Goal: Check status: Check status

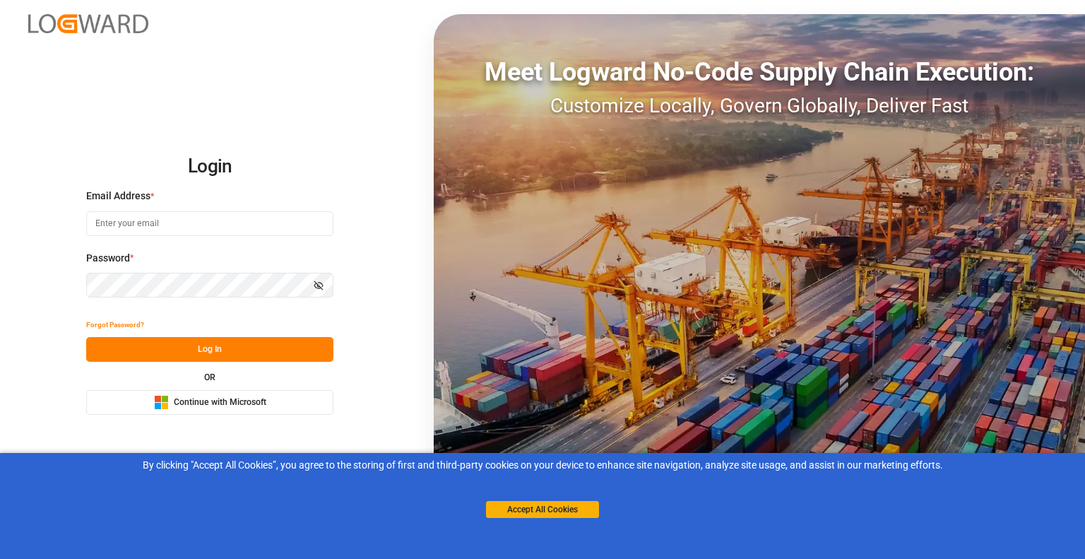
click at [141, 225] on input at bounding box center [209, 223] width 247 height 25
type input "[PERSON_NAME][EMAIL_ADDRESS][DOMAIN_NAME]"
click at [208, 348] on button "Log In" at bounding box center [209, 349] width 247 height 25
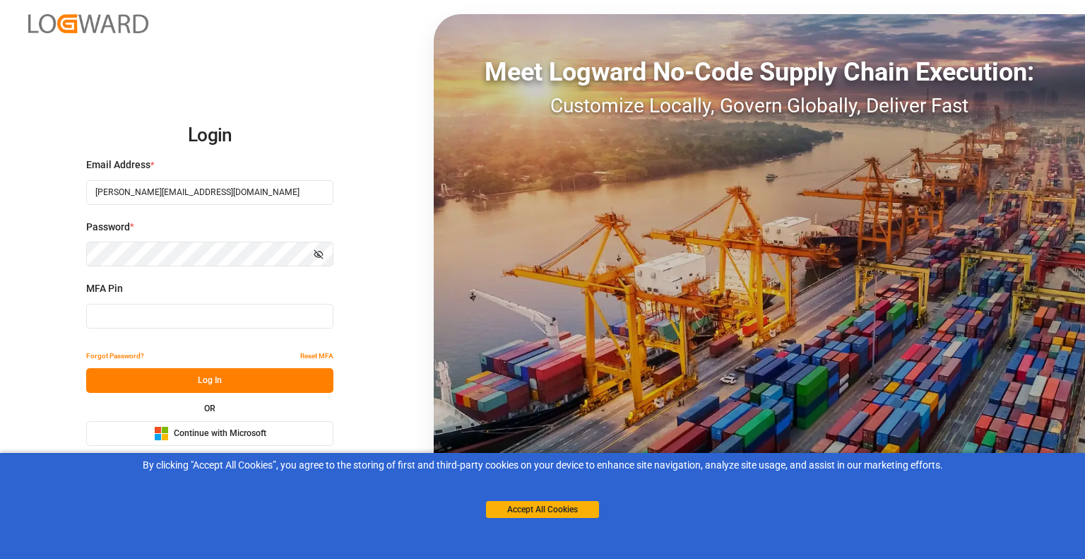
click at [172, 321] on input at bounding box center [209, 316] width 247 height 25
click at [325, 354] on button "Reset MFA" at bounding box center [316, 355] width 33 height 25
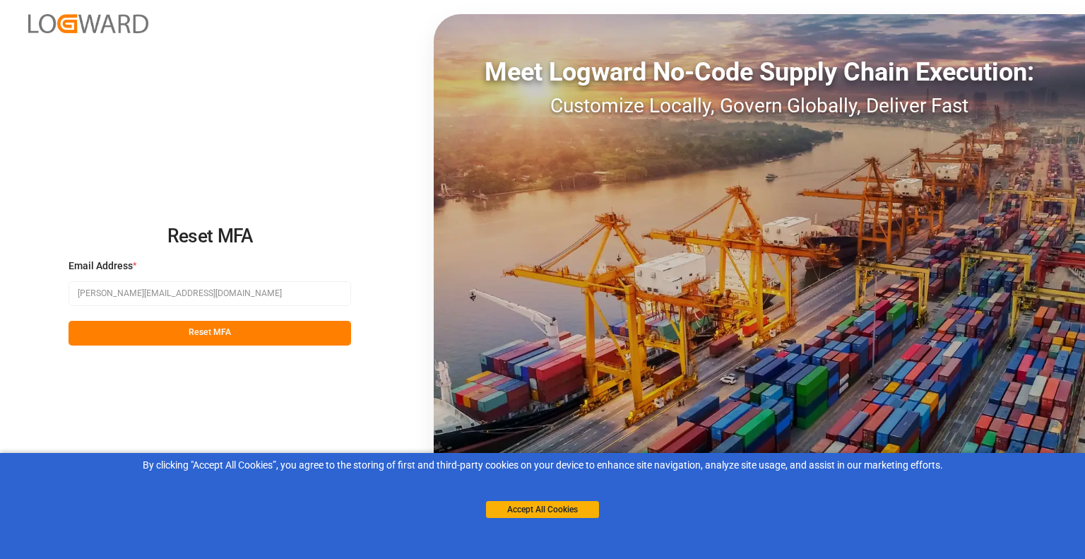
click at [215, 327] on button "Reset MFA" at bounding box center [210, 333] width 283 height 25
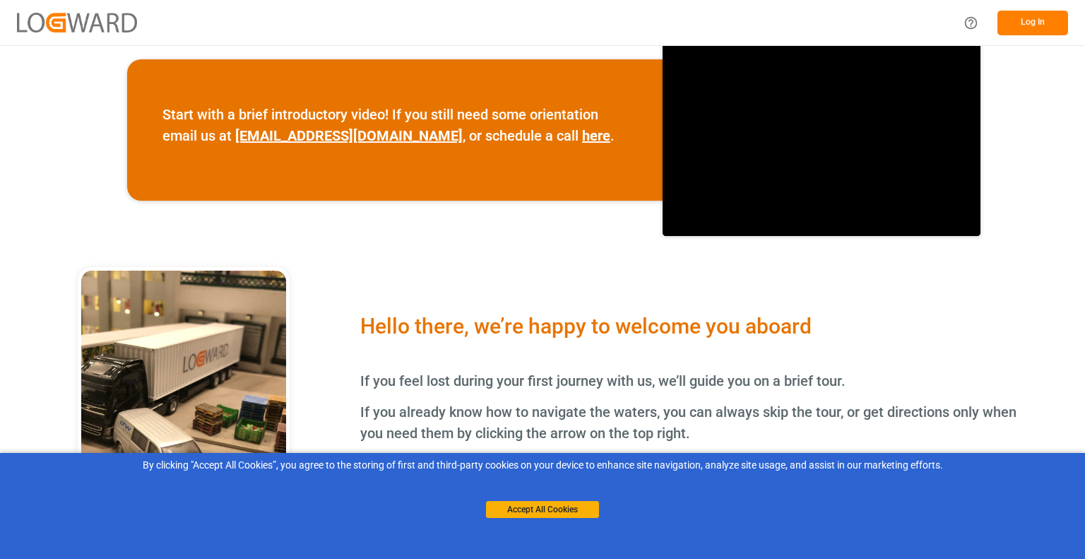
scroll to position [553, 0]
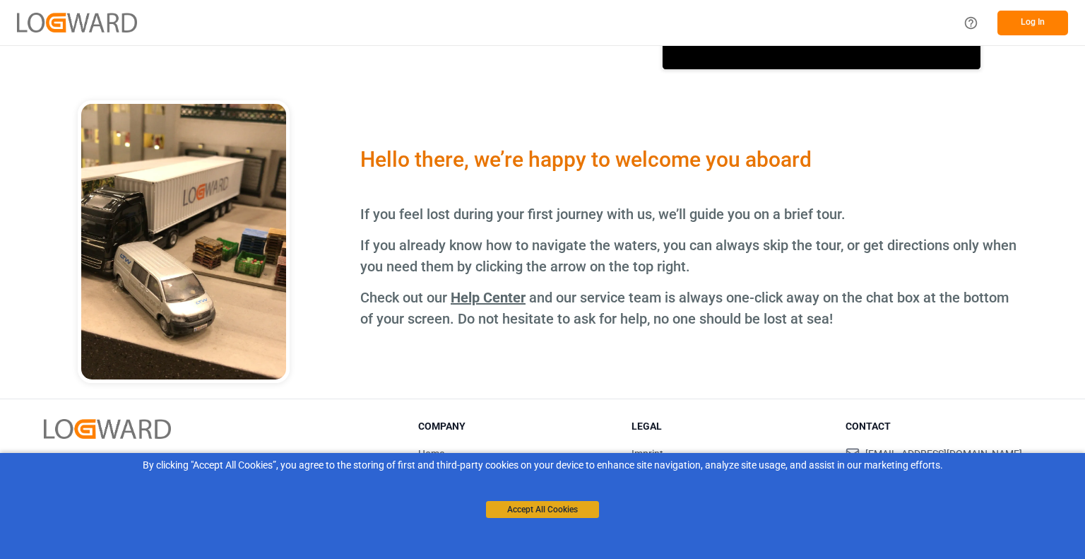
click at [568, 504] on button "Accept All Cookies" at bounding box center [542, 509] width 113 height 17
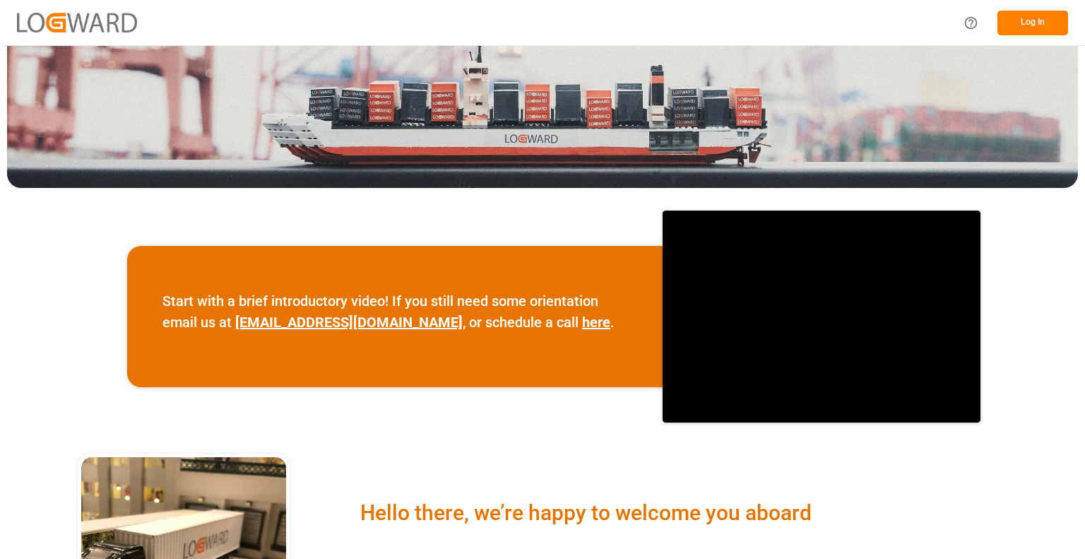
scroll to position [0, 0]
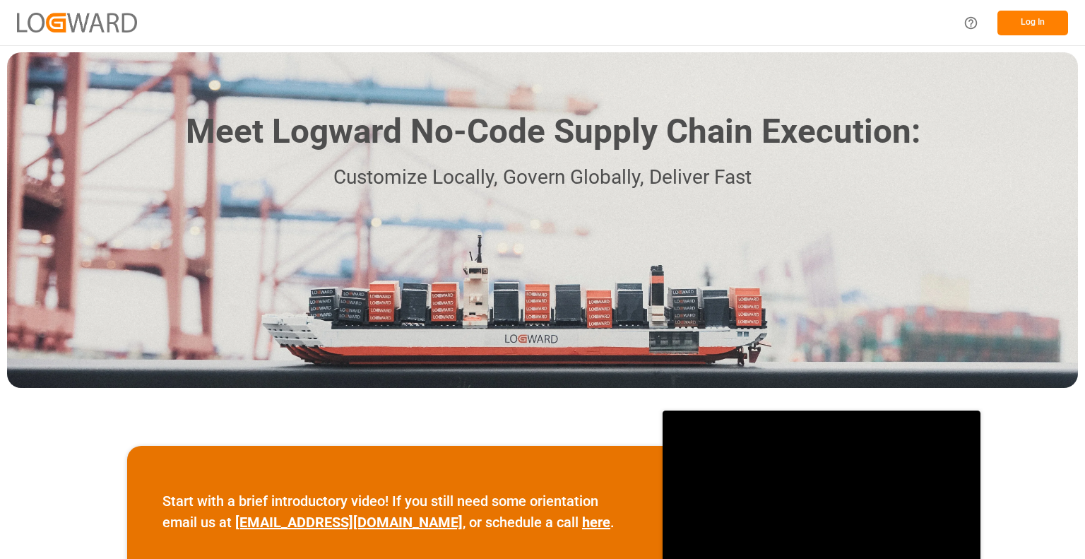
click at [1024, 17] on button "Log In" at bounding box center [1032, 23] width 71 height 25
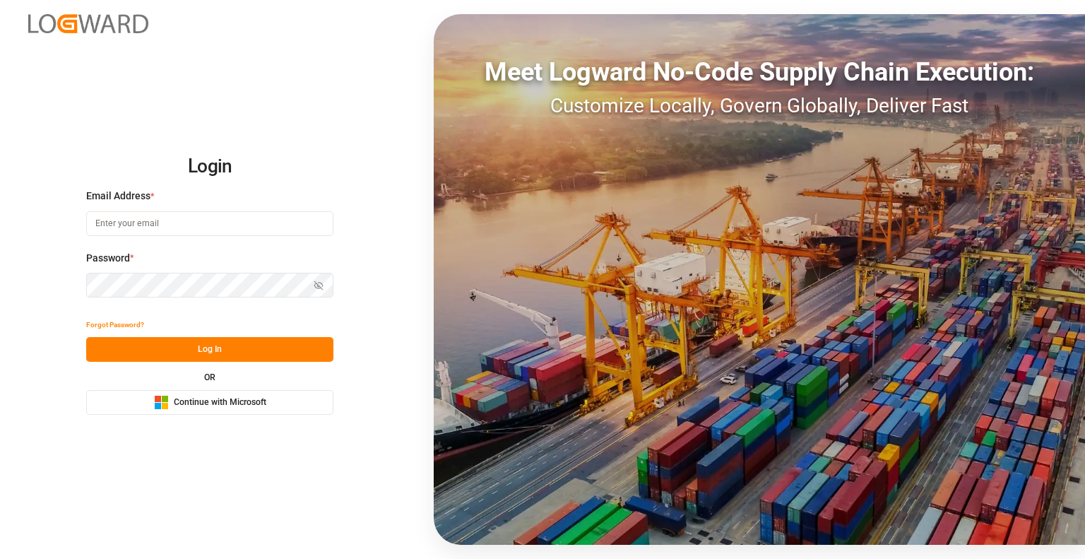
click at [125, 220] on input at bounding box center [209, 223] width 247 height 25
type input "[PERSON_NAME][EMAIL_ADDRESS][DOMAIN_NAME]"
click at [189, 348] on button "Log In" at bounding box center [209, 349] width 247 height 25
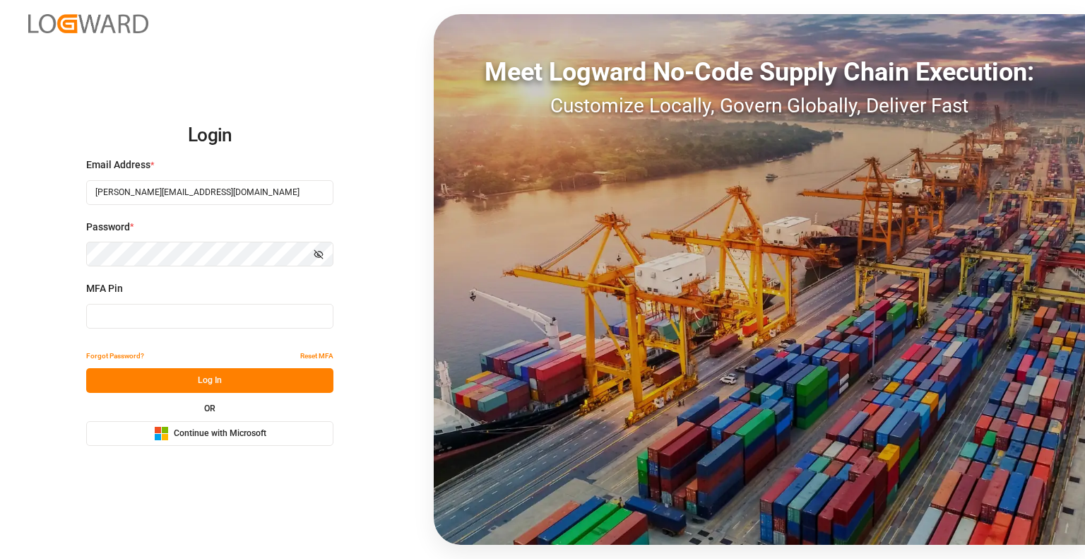
click at [234, 435] on span "Continue with Microsoft" at bounding box center [220, 433] width 93 height 13
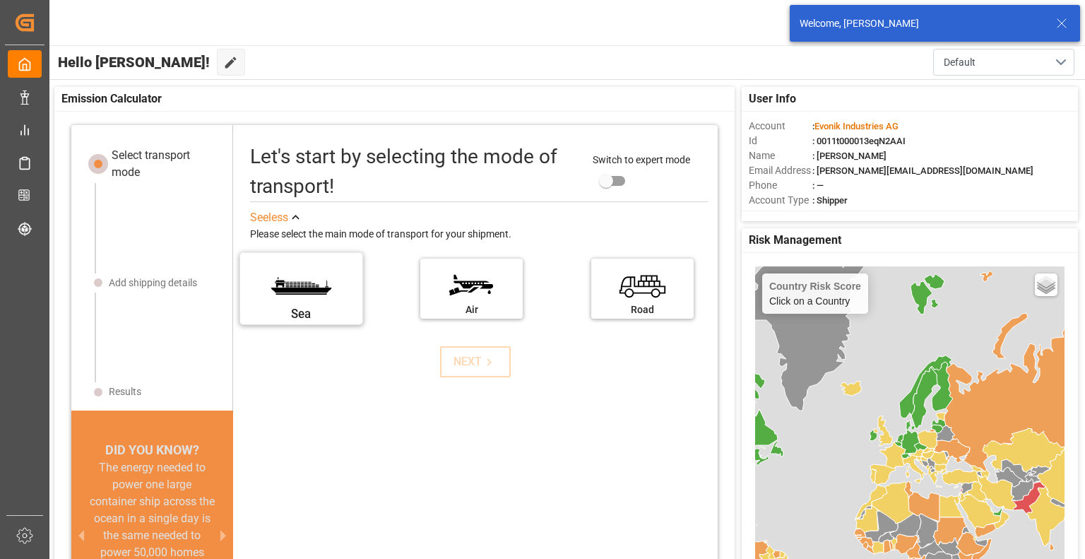
click at [285, 283] on label "Sea" at bounding box center [301, 283] width 106 height 59
click at [0, 0] on input "Sea" at bounding box center [0, 0] width 0 height 0
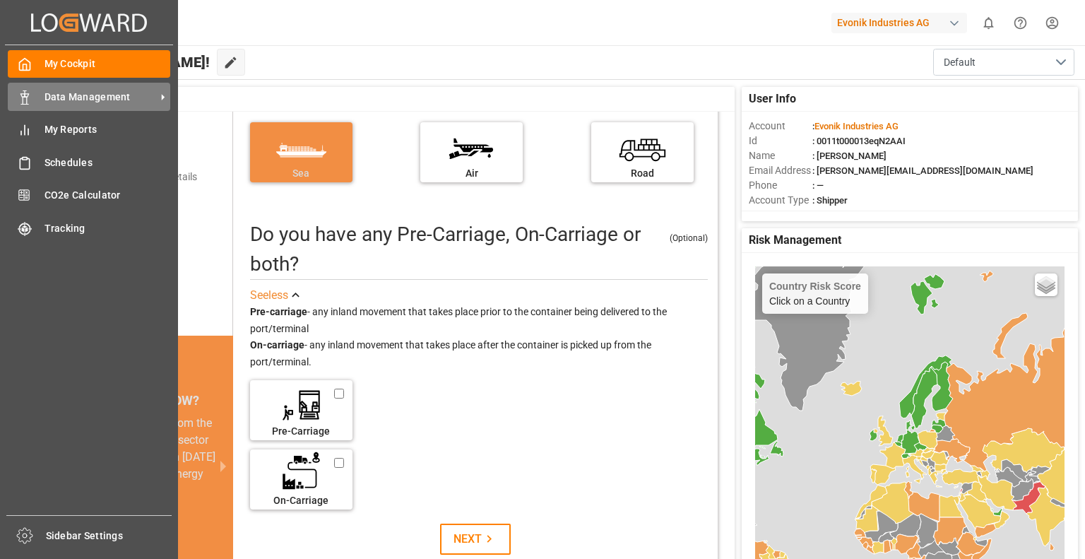
click at [64, 104] on span "Data Management" at bounding box center [101, 97] width 112 height 15
click at [68, 101] on span "Data Management" at bounding box center [101, 97] width 112 height 15
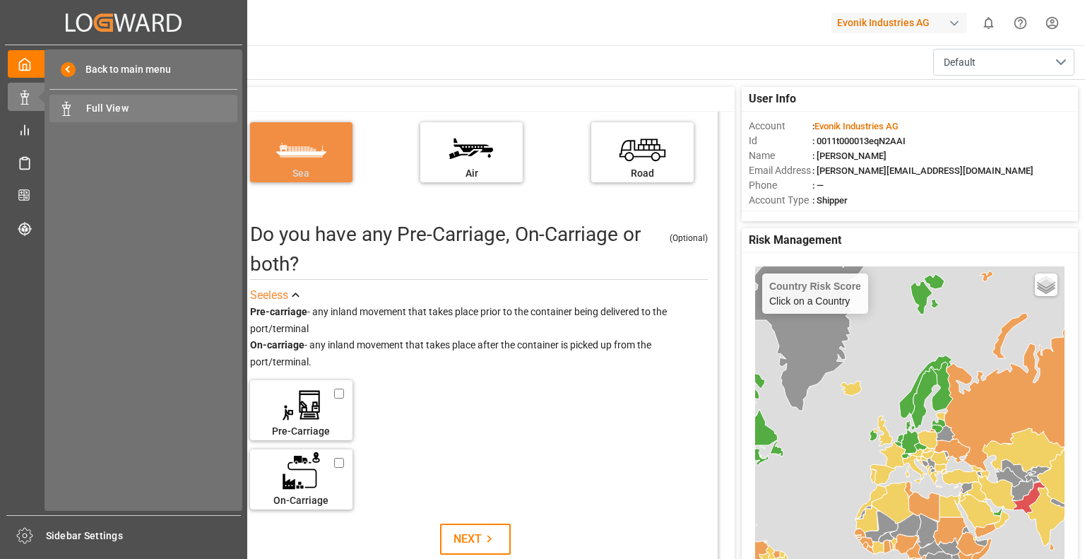
click at [138, 95] on div "Full View Full View" at bounding box center [143, 109] width 188 height 28
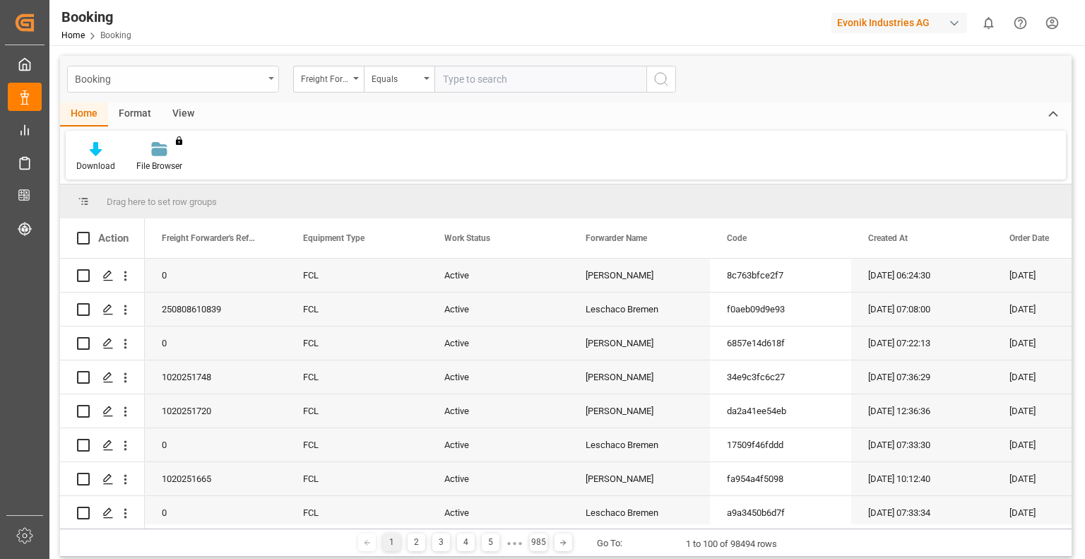
click at [229, 78] on div "Booking" at bounding box center [169, 78] width 189 height 18
type input "7001218752"
click at [350, 118] on div "Home Format View" at bounding box center [566, 114] width 1012 height 24
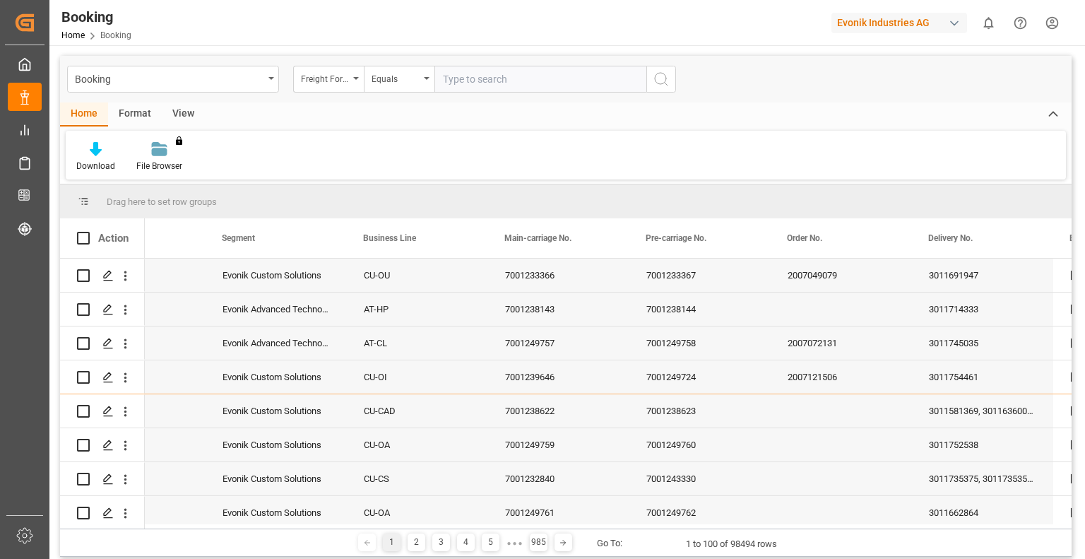
scroll to position [0, 929]
click at [268, 77] on icon "open menu" at bounding box center [271, 78] width 6 height 3
click at [268, 77] on icon "close menu" at bounding box center [271, 78] width 6 height 3
click at [147, 74] on div "Booking" at bounding box center [169, 78] width 189 height 18
type input "3011384935"
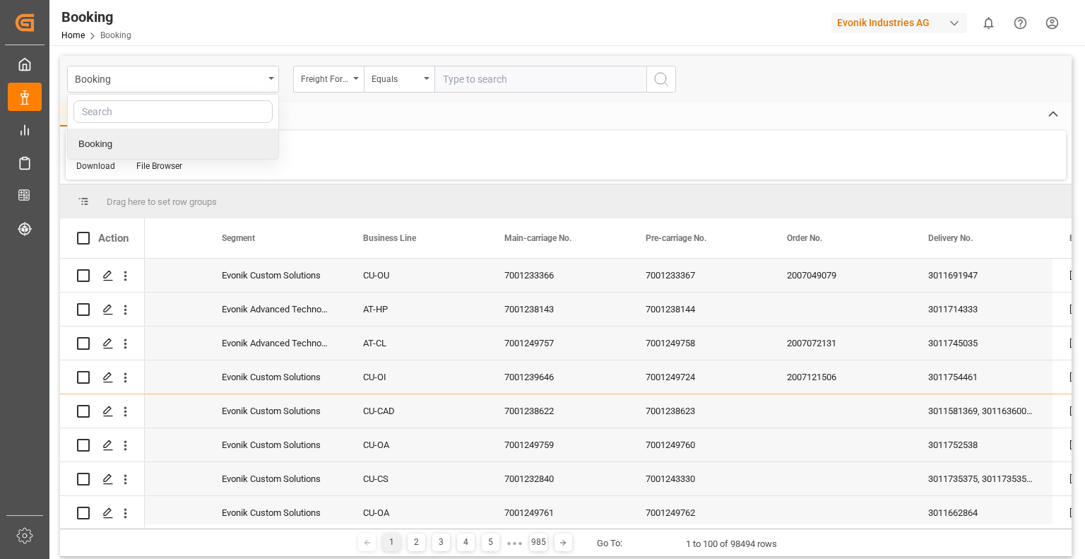
click at [348, 119] on div "Home Format View" at bounding box center [566, 114] width 1012 height 24
click at [274, 72] on div "Booking" at bounding box center [173, 79] width 212 height 27
click at [135, 139] on div "Booking" at bounding box center [173, 144] width 211 height 30
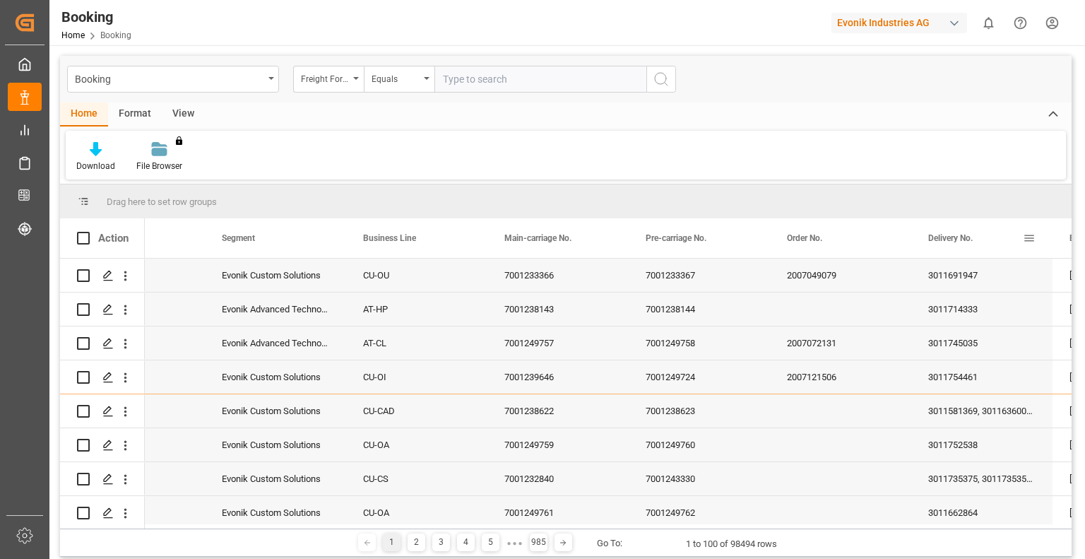
click at [1031, 235] on span at bounding box center [1029, 238] width 13 height 13
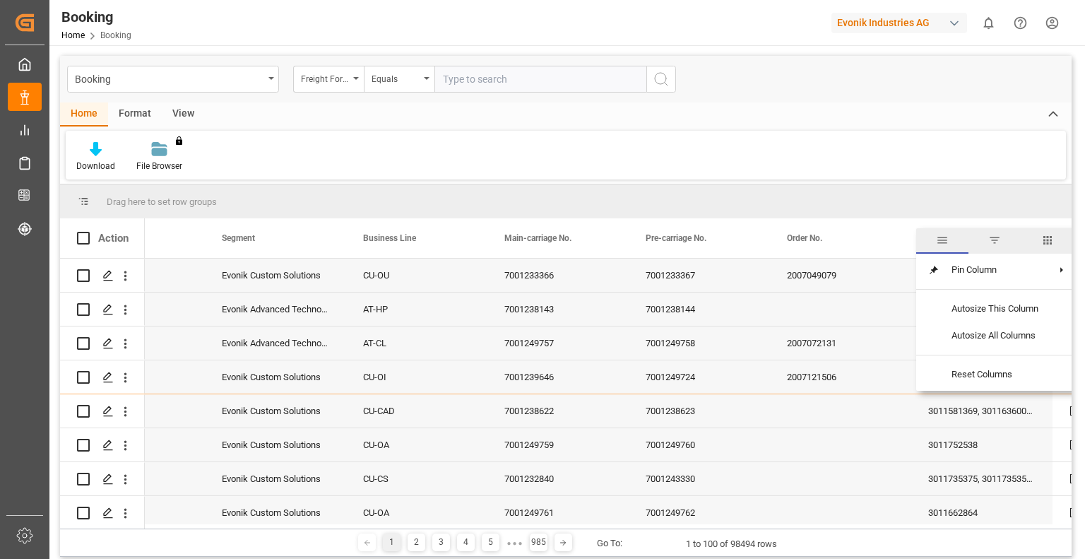
click at [460, 33] on div "Booking Home Booking Evonik Industries AG 0 Notifications Only show unread All …" at bounding box center [563, 22] width 1046 height 45
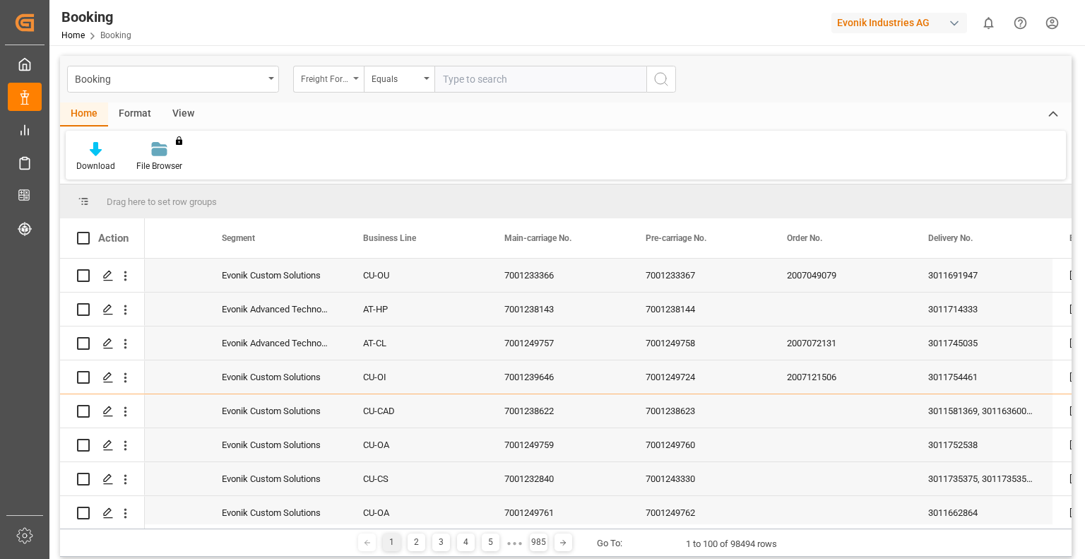
click at [353, 78] on icon "open menu" at bounding box center [356, 78] width 6 height 3
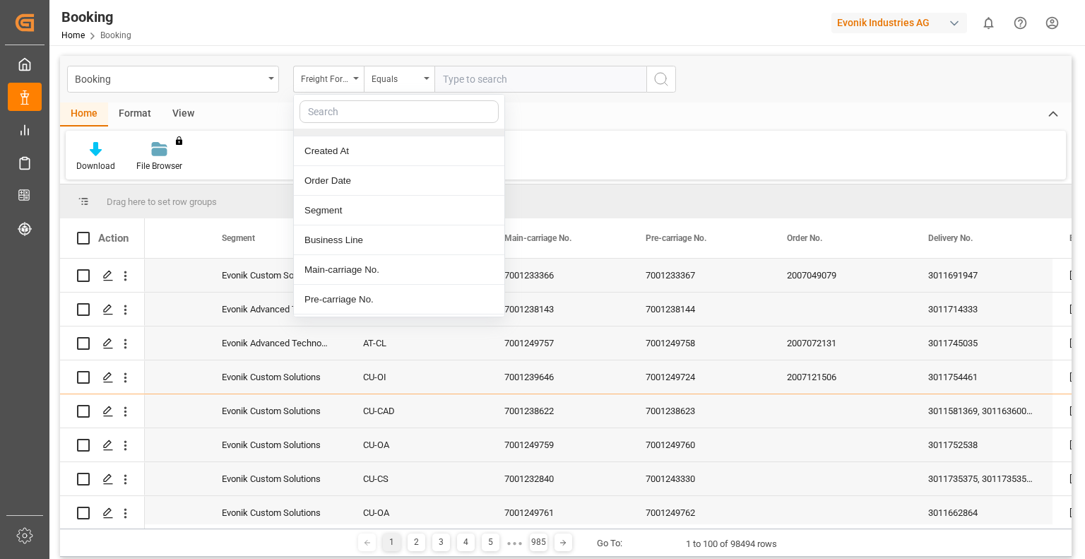
scroll to position [212, 0]
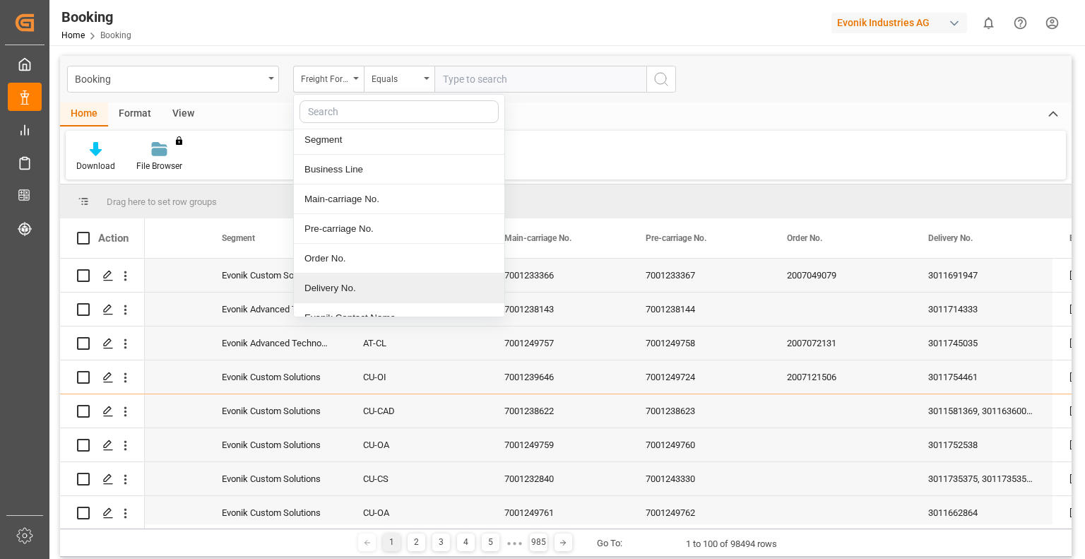
click at [355, 285] on div "Delivery No." at bounding box center [399, 288] width 211 height 30
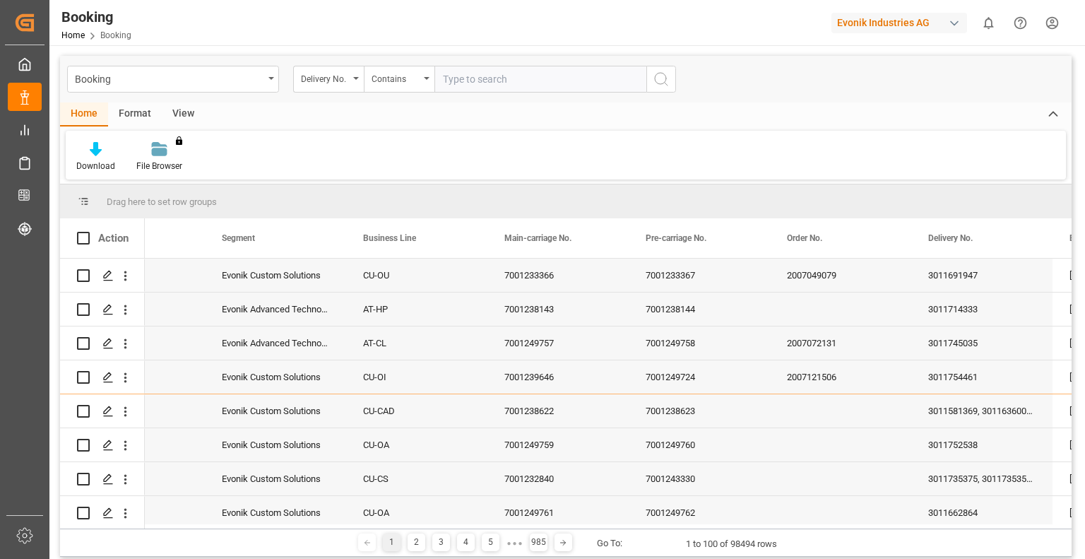
click at [534, 82] on input "text" at bounding box center [540, 79] width 212 height 27
paste input "3011643197"
type input "3011643197"
click at [661, 76] on icon "search button" at bounding box center [661, 79] width 17 height 17
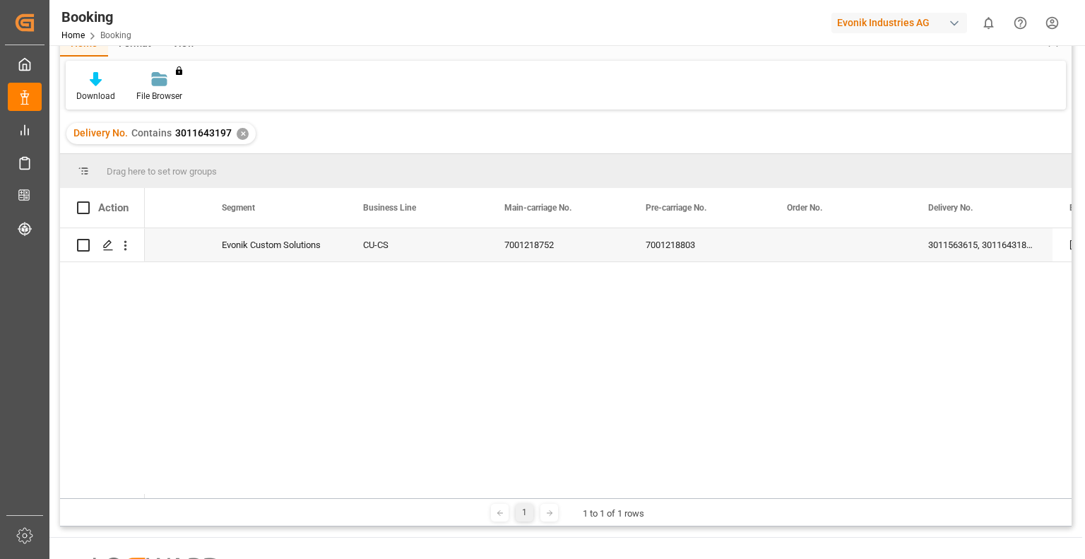
scroll to position [71, 0]
click at [731, 239] on div "7001218803" at bounding box center [699, 243] width 141 height 33
click at [404, 237] on div "CU-CS" at bounding box center [416, 243] width 141 height 33
click at [271, 242] on div "Evonik Custom Solutions" at bounding box center [275, 243] width 141 height 33
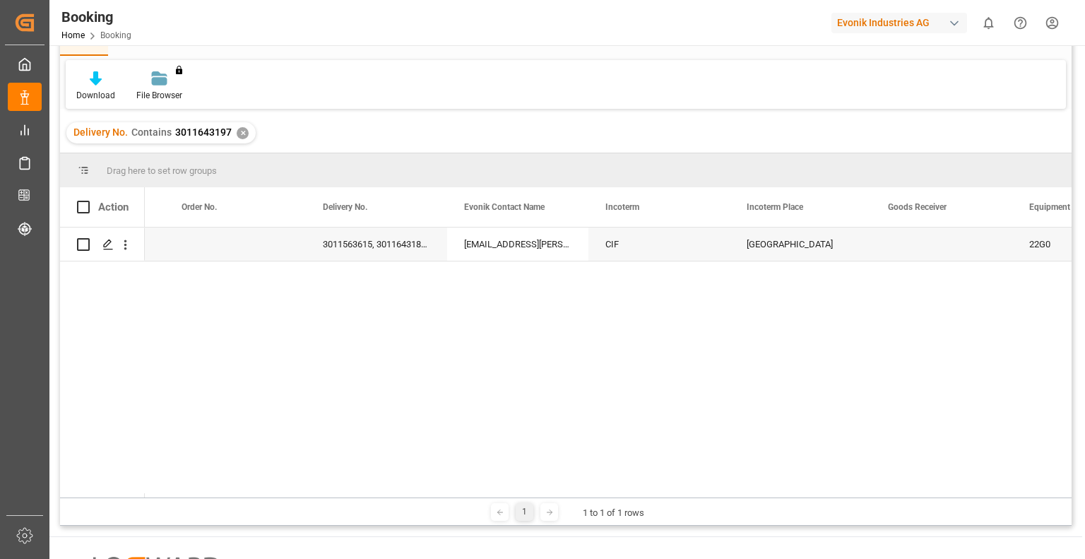
scroll to position [0, 0]
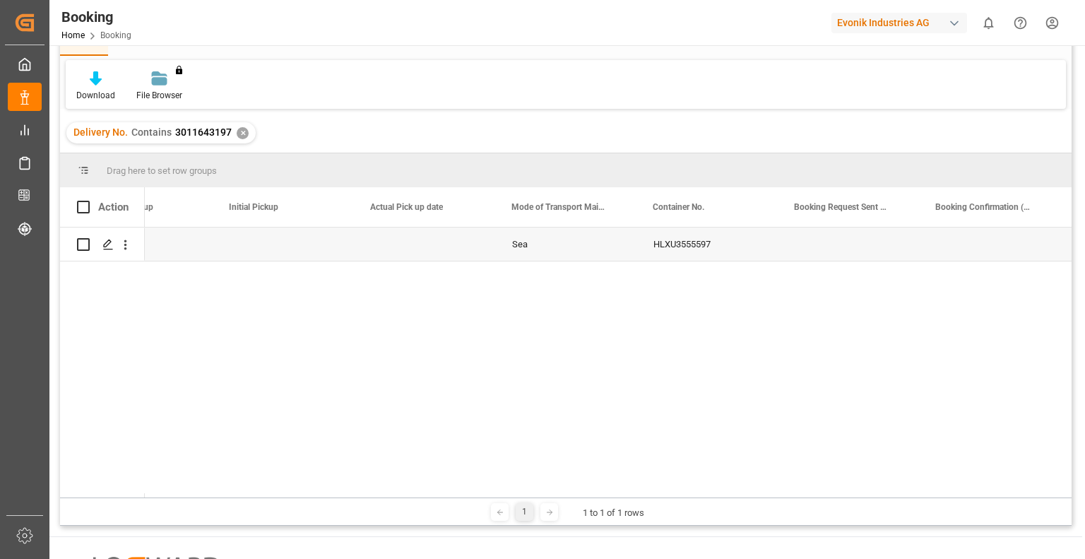
click at [242, 129] on div "✕" at bounding box center [243, 133] width 12 height 12
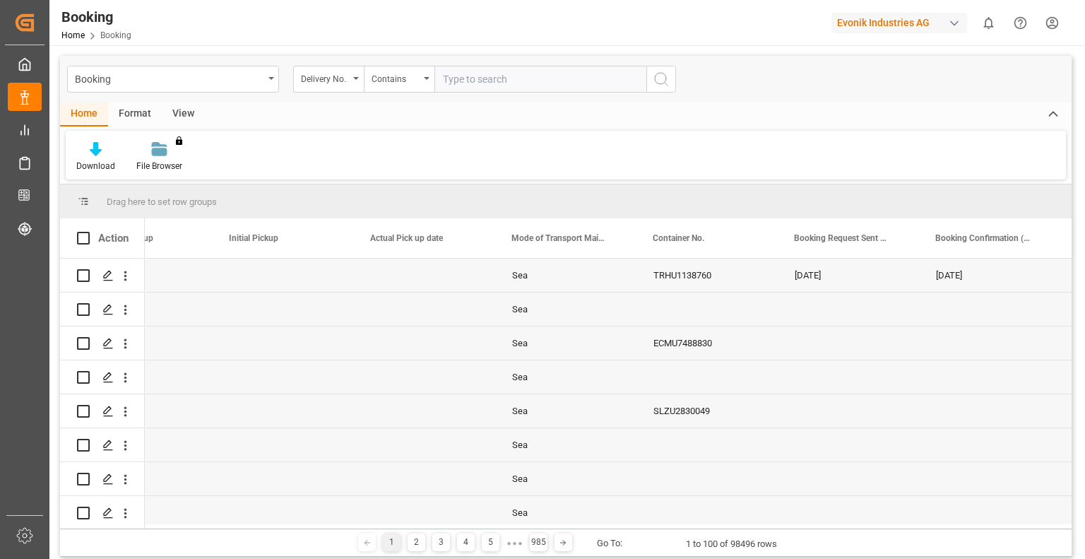
click at [483, 81] on input "text" at bounding box center [540, 79] width 212 height 27
paste input "3011384935"
type input "3011384935"
click at [657, 77] on icon "search button" at bounding box center [661, 79] width 17 height 17
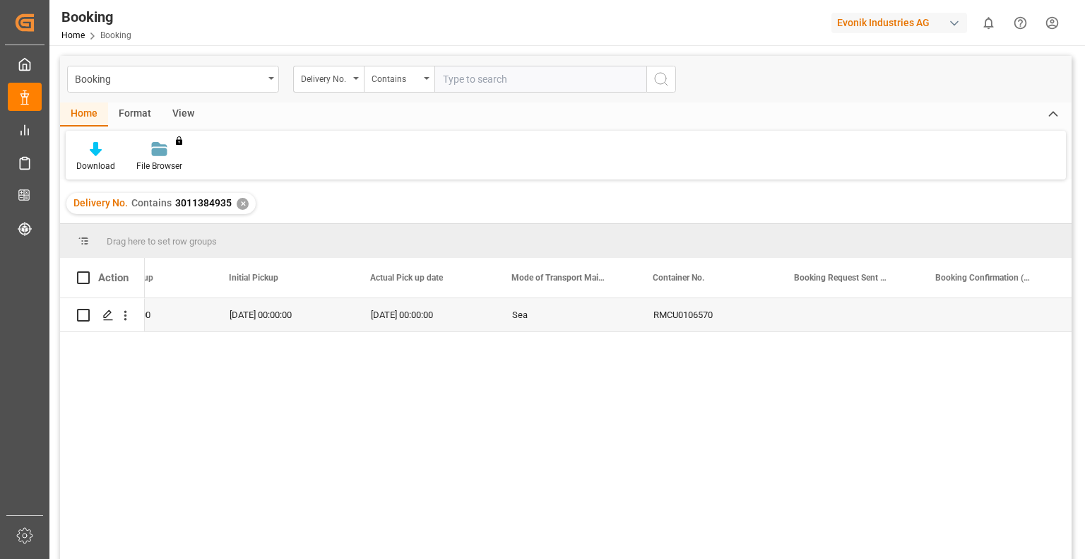
click at [489, 83] on input "text" at bounding box center [540, 79] width 212 height 27
paste input "3011384935"
click at [356, 430] on div "Carriers Haulage 24-04-2025 00:00:00 24-04-2025 00:00:00 14-04-2025 00:00:00 Se…" at bounding box center [608, 433] width 927 height 270
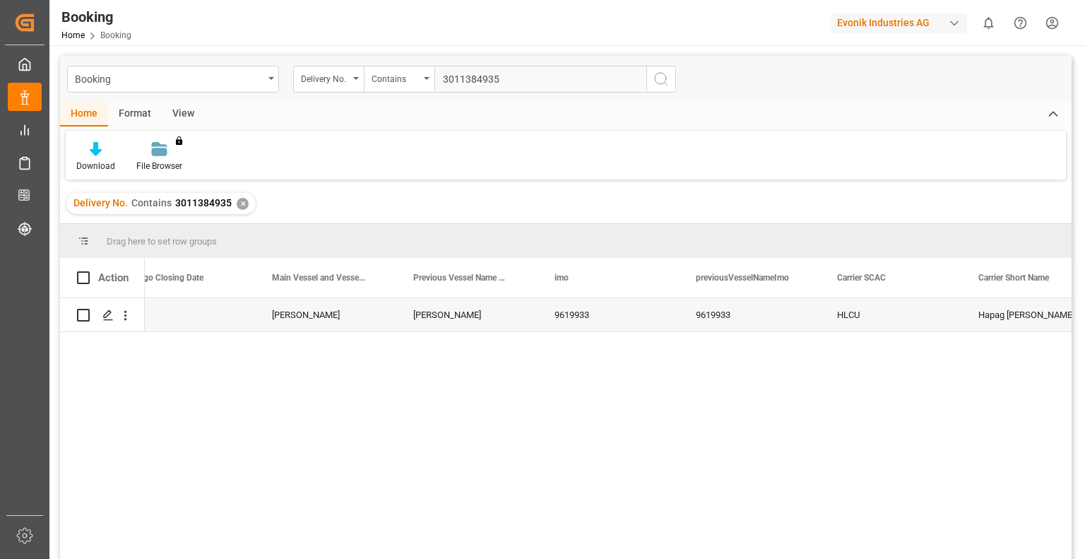
click at [242, 203] on div "✕" at bounding box center [243, 204] width 12 height 12
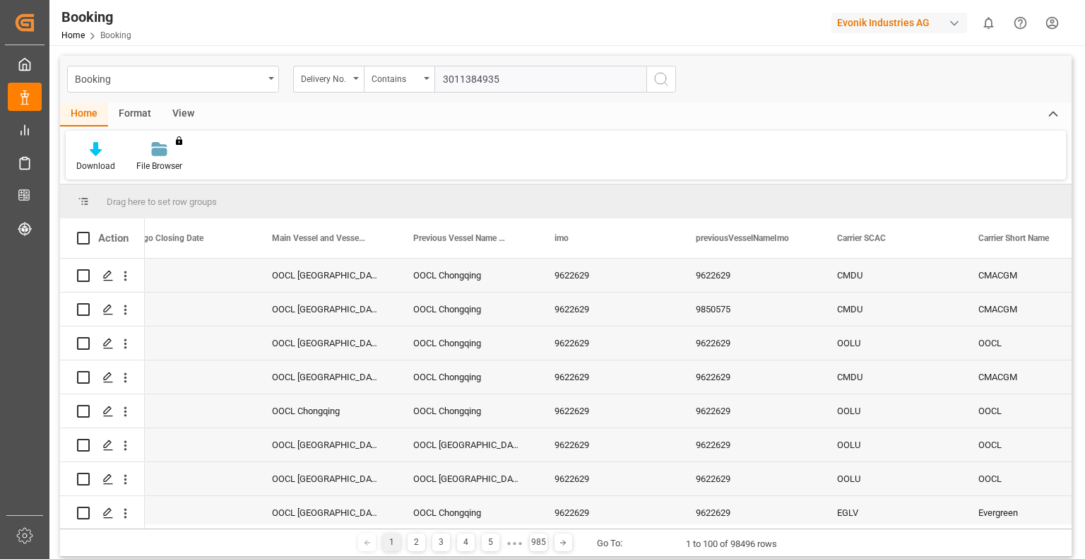
click at [511, 79] on input "3011384935" at bounding box center [540, 79] width 212 height 27
drag, startPoint x: 514, startPoint y: 79, endPoint x: 432, endPoint y: 75, distance: 81.3
click at [432, 75] on div "Delivery No. Contains 3011384935" at bounding box center [484, 79] width 383 height 27
paste input "63558"
type input "3011635585"
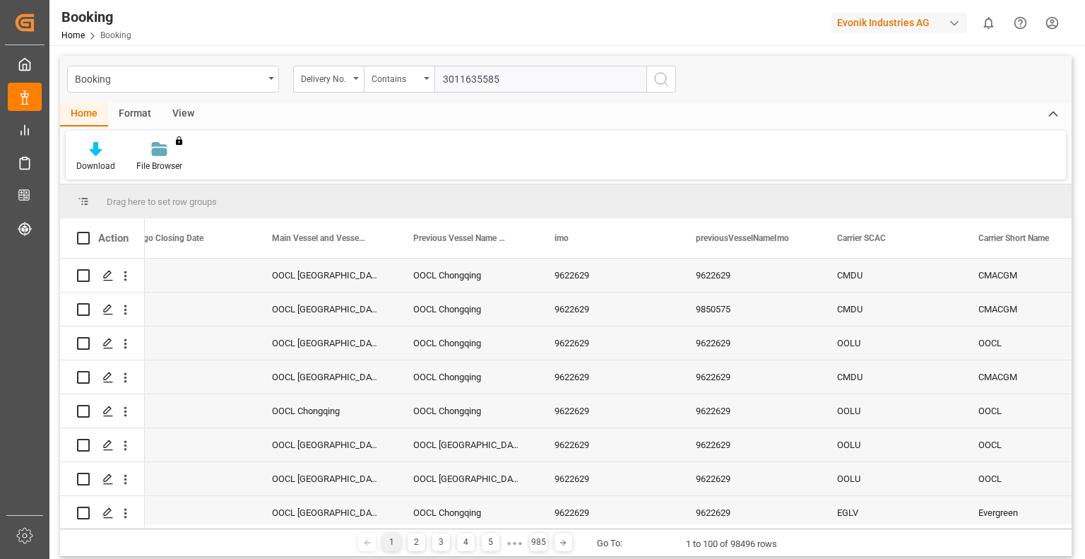
click at [658, 75] on icon "search button" at bounding box center [661, 79] width 17 height 17
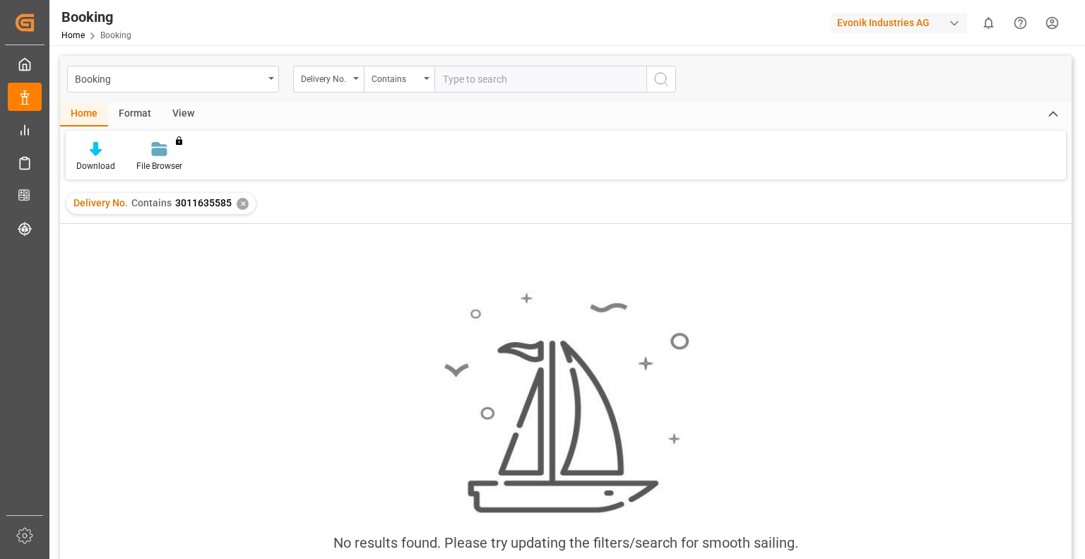
click at [543, 82] on input "text" at bounding box center [540, 79] width 212 height 27
paste input "3011590706"
type input "3011590706"
click at [659, 75] on icon "search button" at bounding box center [661, 79] width 17 height 17
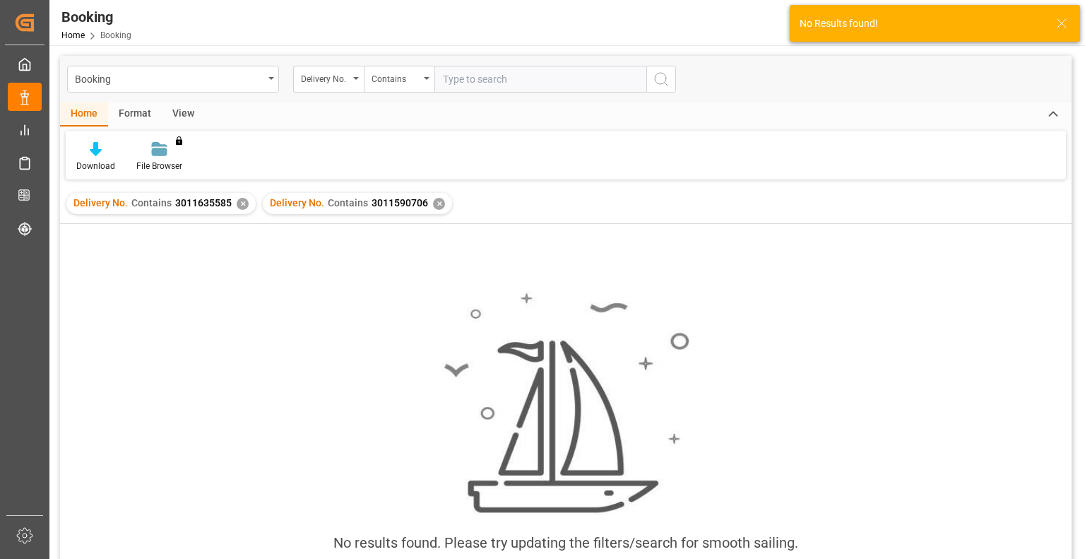
click at [237, 202] on div "✕" at bounding box center [243, 204] width 12 height 12
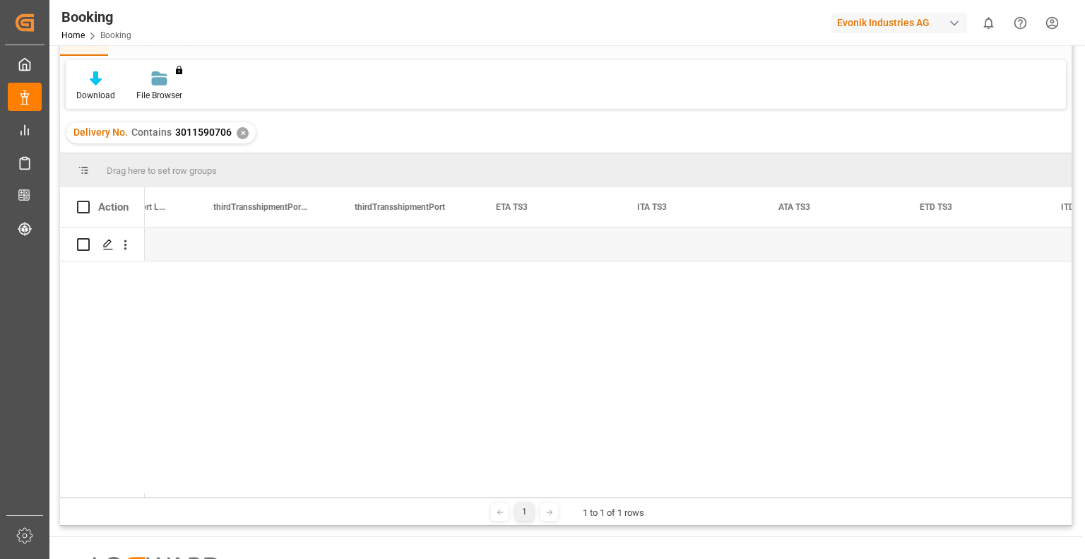
scroll to position [0, 11119]
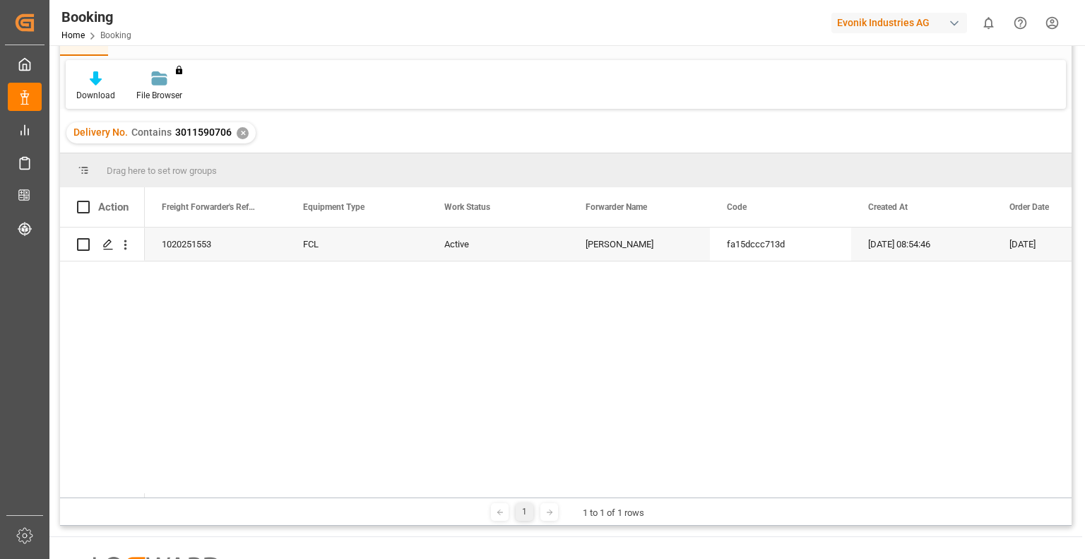
click at [165, 497] on div "1 1 to 1 of 1 rows" at bounding box center [566, 511] width 1012 height 28
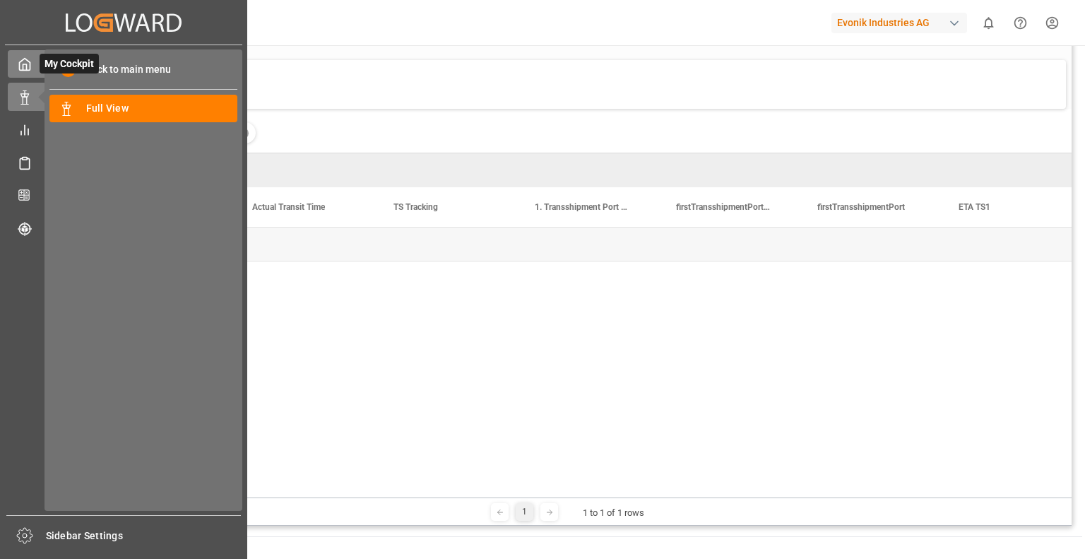
click at [24, 68] on icon at bounding box center [25, 64] width 14 height 14
